Goal: Transaction & Acquisition: Purchase product/service

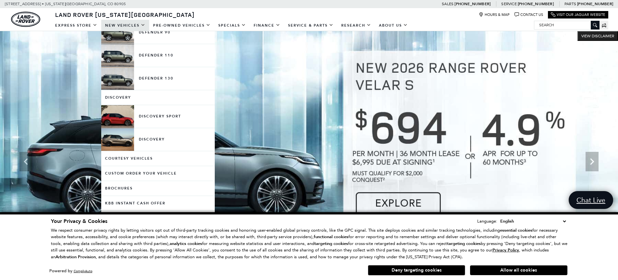
scroll to position [151, 0]
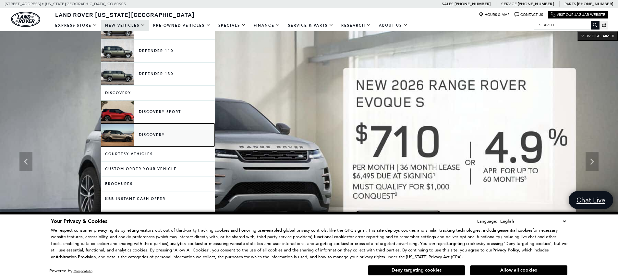
click at [207, 128] on link "Discovery" at bounding box center [157, 135] width 113 height 23
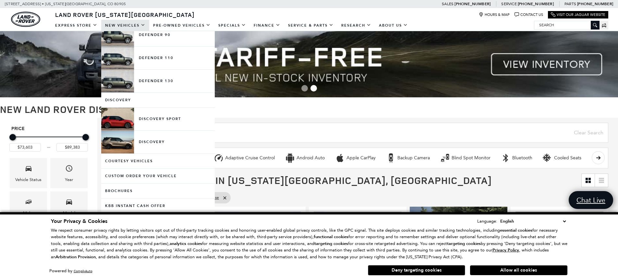
scroll to position [136, 0]
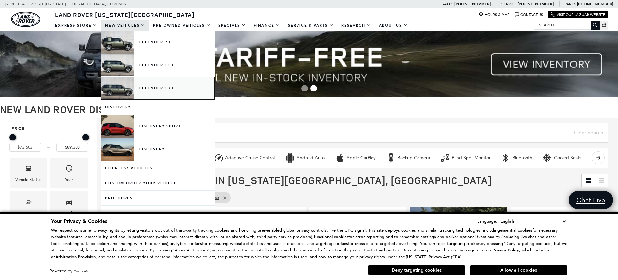
click at [149, 88] on link "Defender 130" at bounding box center [157, 88] width 113 height 23
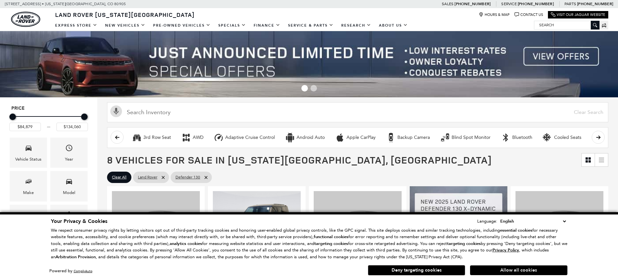
scroll to position [1497, 0]
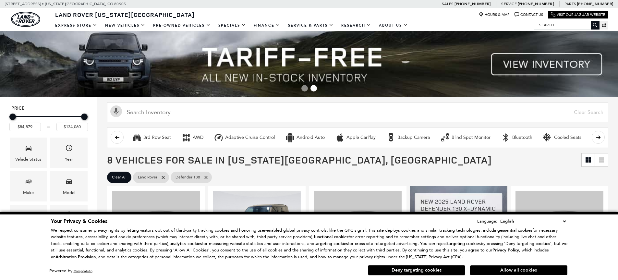
click at [511, 271] on button "Allow all cookies" at bounding box center [518, 270] width 97 height 10
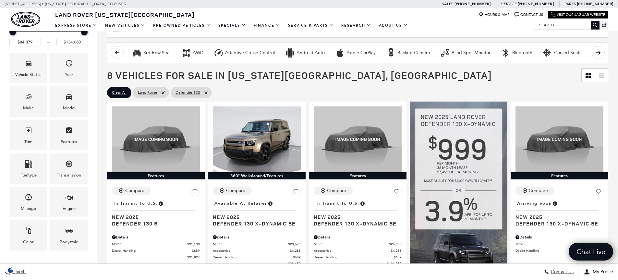
scroll to position [83, 0]
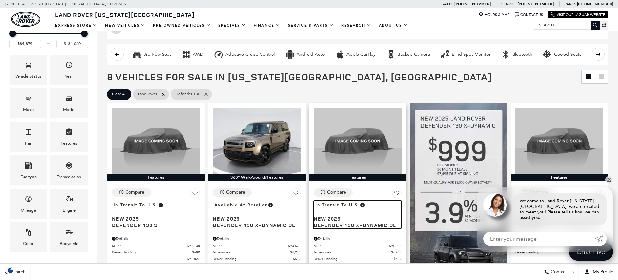
click at [331, 222] on span "Defender 130 X-Dynamic SE" at bounding box center [354, 225] width 83 height 6
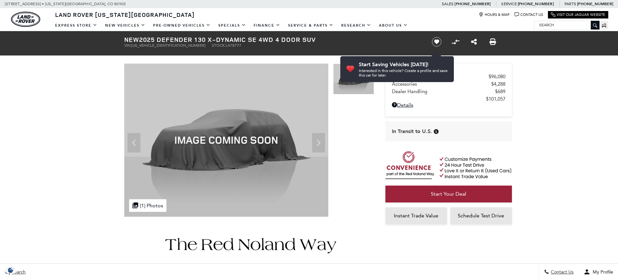
scroll to position [1497, 0]
click at [148, 204] on div ".cls-1, .cls-3 { fill: #c50033; } .cls-1 { clip-rule: evenodd; } .cls-2 { clip-…" at bounding box center [147, 205] width 37 height 13
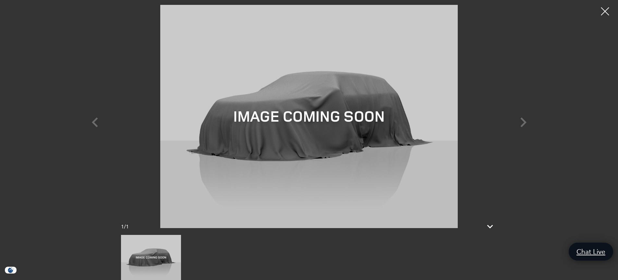
scroll to position [0, 0]
click at [100, 126] on div at bounding box center [309, 116] width 454 height 223
click at [606, 16] on div at bounding box center [604, 11] width 17 height 17
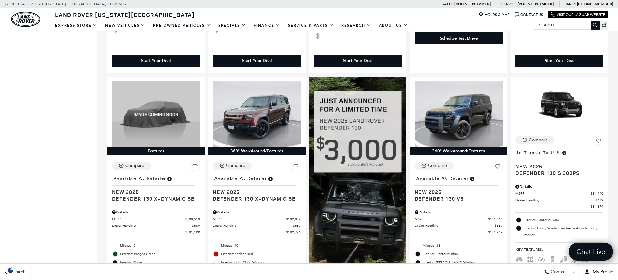
scroll to position [372, 0]
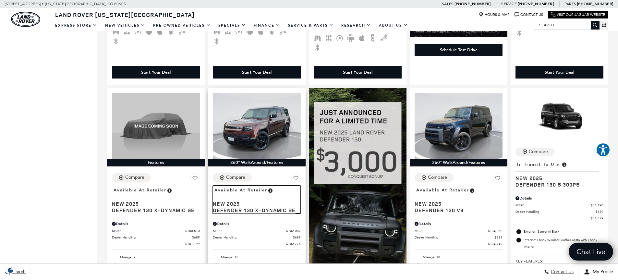
click at [229, 200] on span "New 2025" at bounding box center [254, 203] width 83 height 6
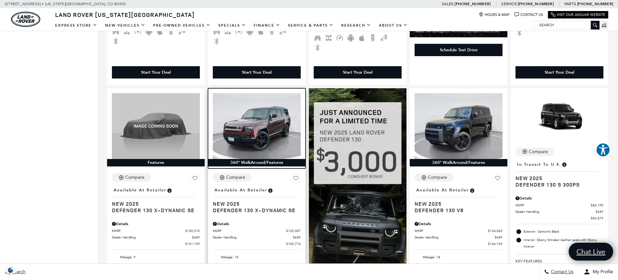
click at [242, 132] on img at bounding box center [257, 126] width 88 height 66
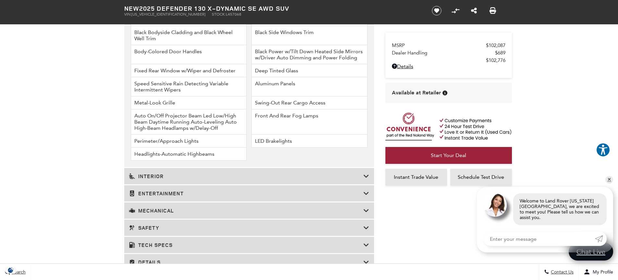
scroll to position [1037, 0]
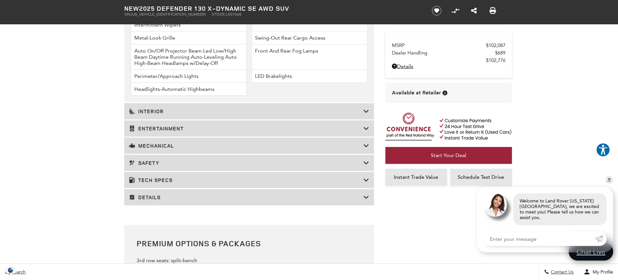
click at [361, 147] on h3 "Mechanical" at bounding box center [246, 145] width 234 height 6
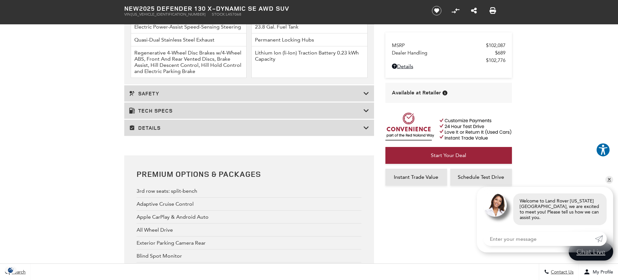
scroll to position [1070, 0]
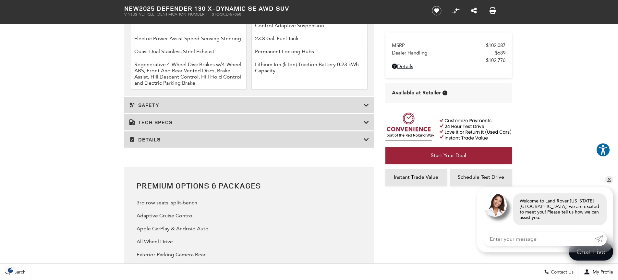
click at [368, 139] on icon at bounding box center [366, 139] width 6 height 6
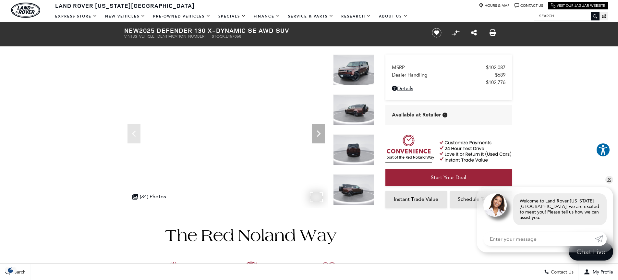
scroll to position [0, 0]
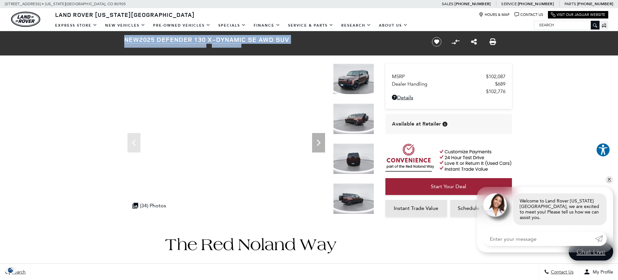
drag, startPoint x: 124, startPoint y: 38, endPoint x: 243, endPoint y: 44, distance: 119.1
type textarea "NEW 2025 DEFENDER 130 X-DYNAMIC SE AWD SUV VIN: [US_VEHICLE_IDENTIFICATION_NUMB…"
click at [243, 44] on div "New 2025 Defender 130 X-Dynamic SE AWD SUV VIN: [US_VEHICLE_IDENTIFICATION_NUMB…" at bounding box center [269, 41] width 311 height 21
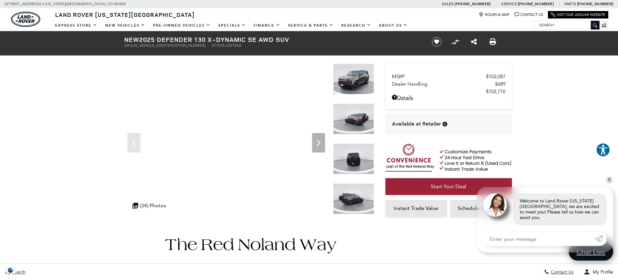
drag, startPoint x: 158, startPoint y: 40, endPoint x: 291, endPoint y: 39, distance: 133.6
click at [291, 39] on h1 "New 2025 Defender 130 X-Dynamic SE AWD SUV" at bounding box center [272, 39] width 297 height 7
copy h1 "Defender 130 X-Dynamic SE AWD SUV"
